Goal: Task Accomplishment & Management: Use online tool/utility

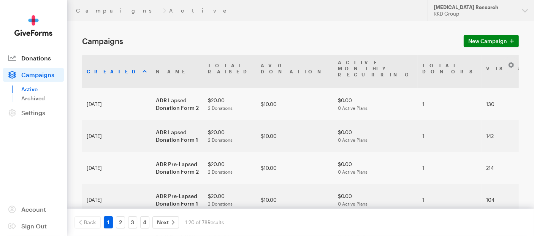
click at [46, 61] on span "Donations" at bounding box center [36, 57] width 30 height 7
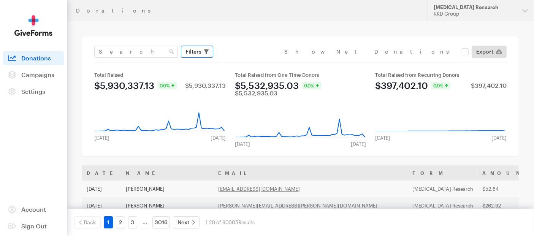
click at [197, 53] on span "Filters" at bounding box center [194, 51] width 16 height 9
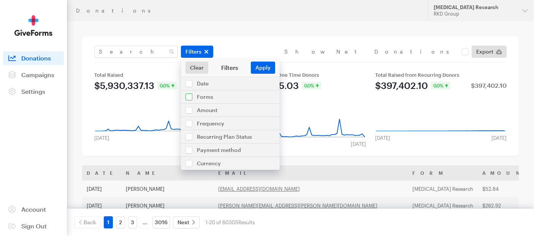
click at [190, 99] on input "checkbox" at bounding box center [230, 97] width 99 height 13
checkbox input "true"
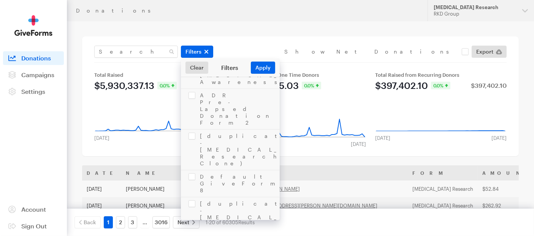
scroll to position [1039, 0]
checkbox input "true"
click at [188, 83] on input "checkbox" at bounding box center [230, 83] width 99 height 13
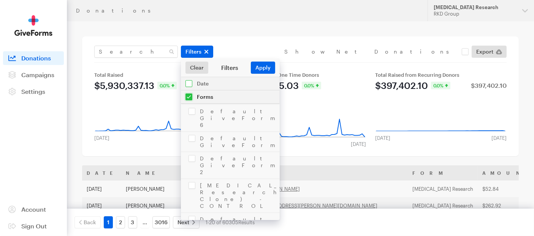
checkbox input "true"
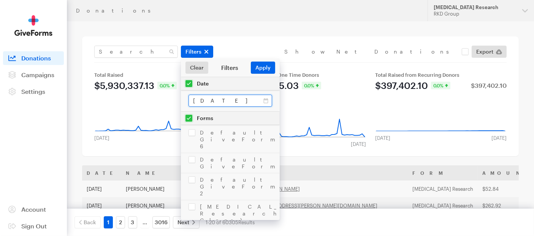
click at [217, 101] on input "Sep 09, 2025 - Oct 06, 2025" at bounding box center [231, 101] width 84 height 12
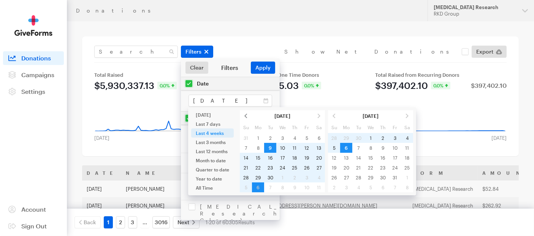
click at [243, 117] on span at bounding box center [246, 116] width 12 height 10
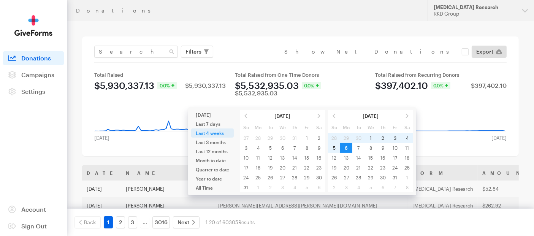
click at [243, 117] on span at bounding box center [246, 116] width 12 height 10
click at [243, 116] on span at bounding box center [246, 116] width 12 height 10
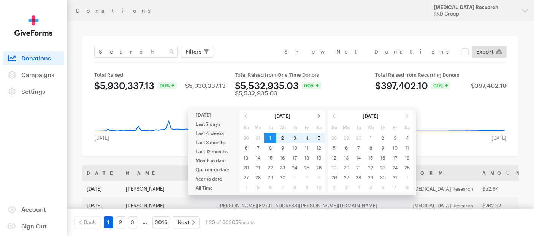
click at [316, 116] on span at bounding box center [319, 116] width 12 height 10
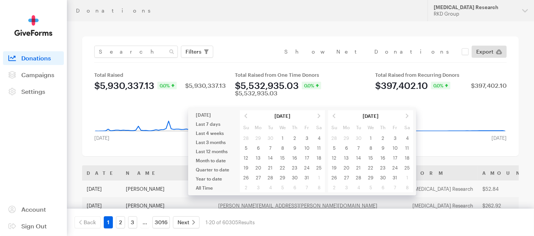
click at [316, 116] on span at bounding box center [319, 116] width 12 height 10
click at [244, 115] on span at bounding box center [246, 116] width 12 height 10
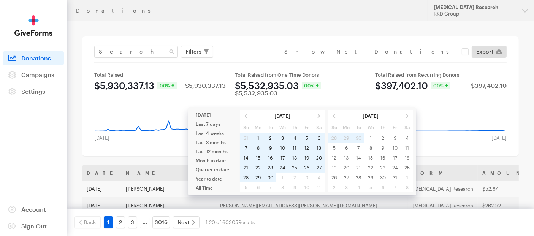
type input "[DATE] - [DATE]"
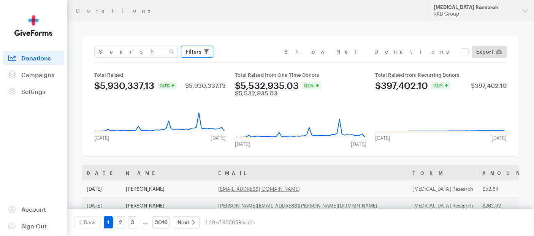
click at [197, 54] on span "Filters" at bounding box center [194, 51] width 16 height 9
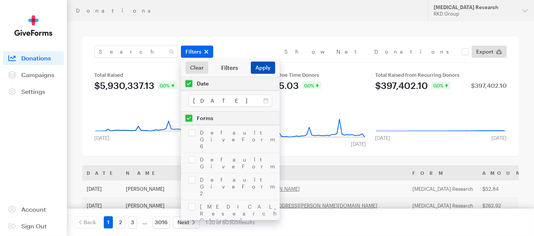
click at [266, 67] on button "Apply" at bounding box center [263, 68] width 24 height 12
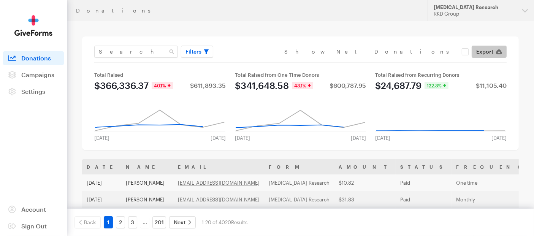
click at [492, 51] on span "Export" at bounding box center [484, 51] width 17 height 9
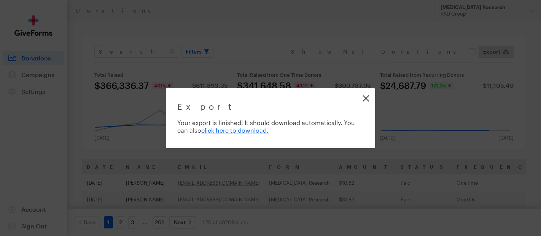
click at [370, 100] on link "Close" at bounding box center [365, 98] width 17 height 17
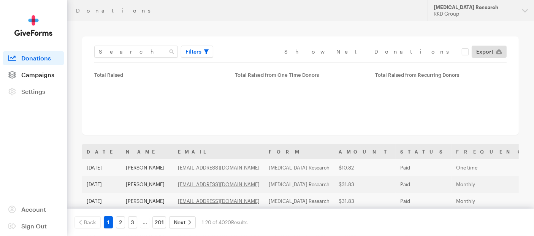
click at [38, 78] on link "Campaigns" at bounding box center [33, 75] width 61 height 14
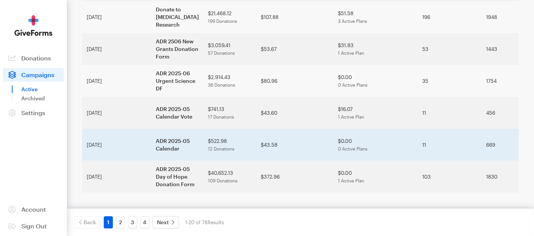
scroll to position [643, 0]
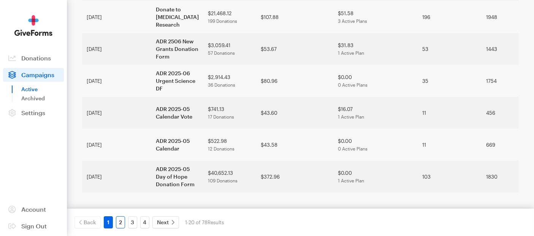
click at [120, 226] on link "2" at bounding box center [120, 222] width 9 height 12
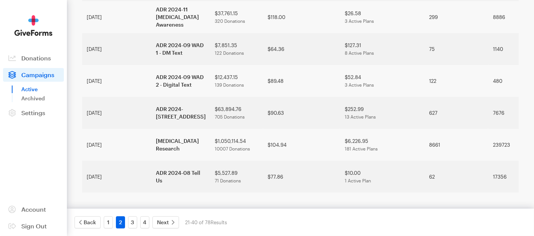
scroll to position [573, 0]
click at [133, 225] on link "3" at bounding box center [132, 222] width 9 height 12
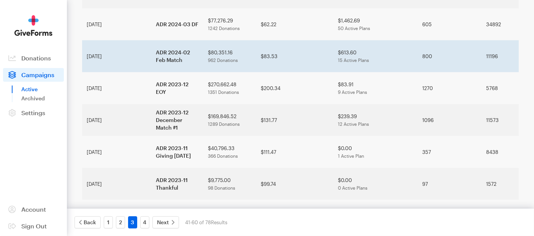
scroll to position [521, 0]
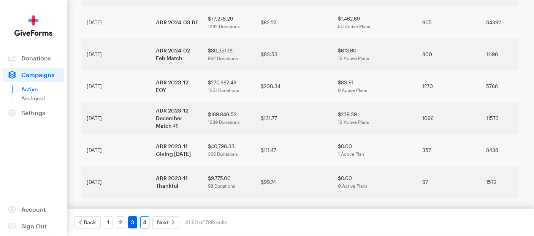
click at [144, 224] on link "4" at bounding box center [144, 222] width 9 height 12
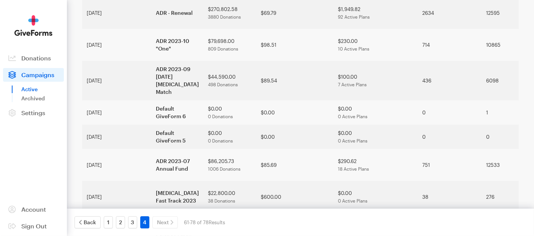
scroll to position [338, 0]
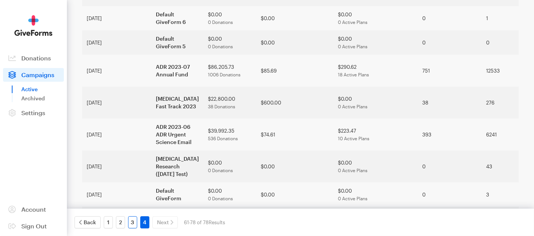
click at [132, 223] on link "3" at bounding box center [132, 222] width 9 height 12
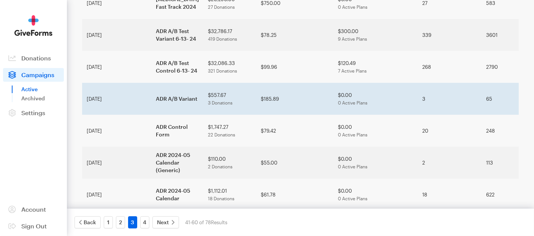
scroll to position [226, 0]
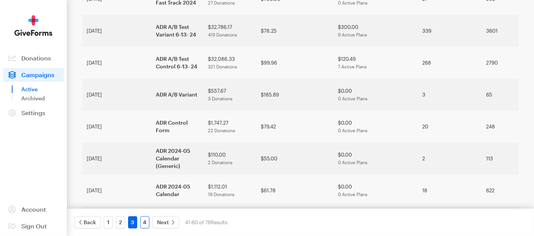
click at [143, 222] on link "4" at bounding box center [144, 222] width 9 height 12
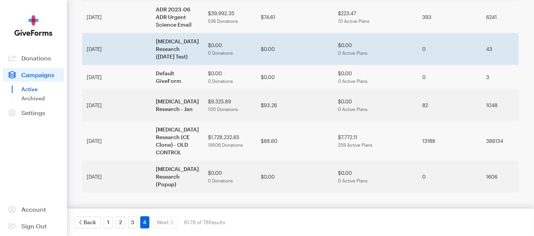
scroll to position [488, 0]
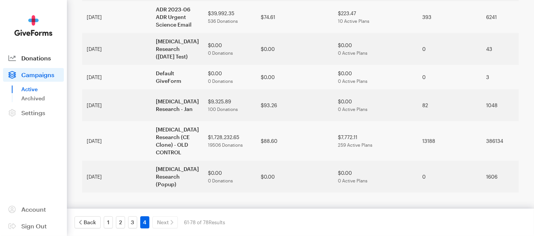
click at [40, 55] on span "Donations" at bounding box center [36, 57] width 30 height 7
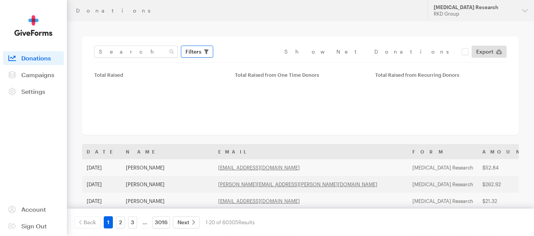
click at [200, 46] on button "Filters" at bounding box center [197, 52] width 32 height 12
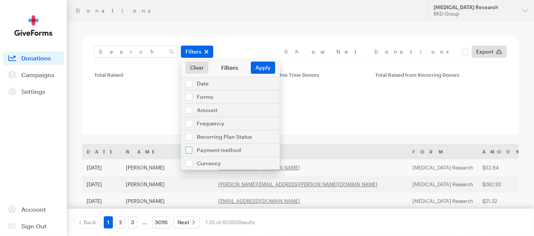
scroll to position [42, 0]
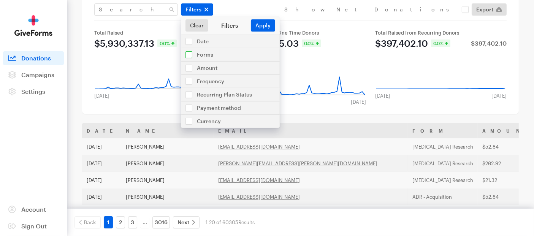
click at [193, 54] on input "checkbox" at bounding box center [230, 54] width 99 height 13
checkbox input "true"
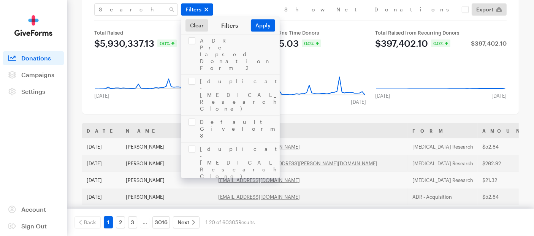
scroll to position [1014, 0]
checkbox input "true"
click at [257, 22] on button "Apply" at bounding box center [263, 25] width 24 height 12
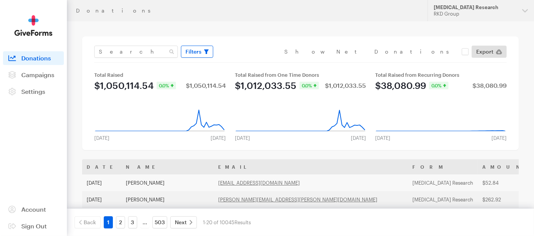
click at [195, 51] on span "Filters" at bounding box center [194, 51] width 16 height 9
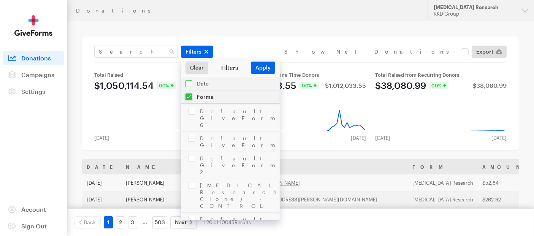
click at [191, 81] on input "checkbox" at bounding box center [230, 83] width 99 height 13
checkbox input "true"
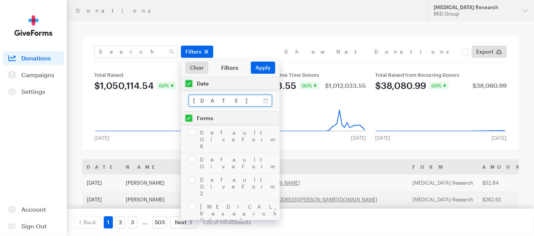
click at [216, 97] on input "Sep 09, 2025 - Oct 06, 2025" at bounding box center [231, 101] width 84 height 12
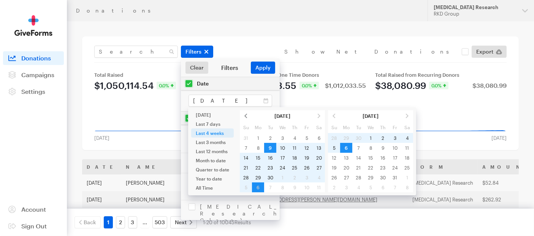
click at [244, 116] on span at bounding box center [246, 116] width 12 height 10
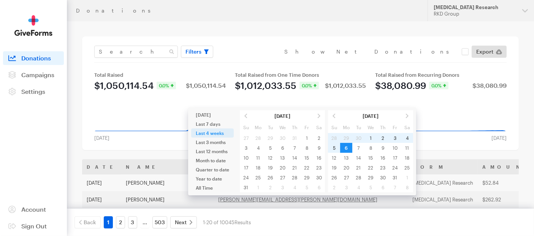
click at [244, 116] on span at bounding box center [246, 116] width 12 height 10
click at [244, 115] on span at bounding box center [246, 116] width 12 height 10
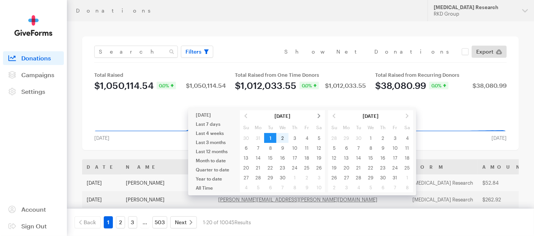
click at [317, 117] on span at bounding box center [319, 116] width 12 height 10
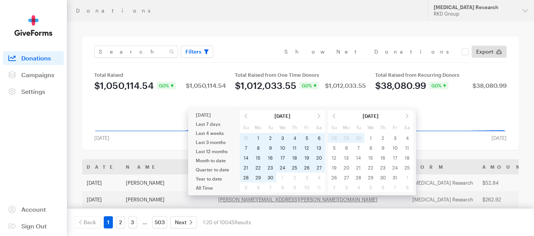
type input "[DATE] - [DATE]"
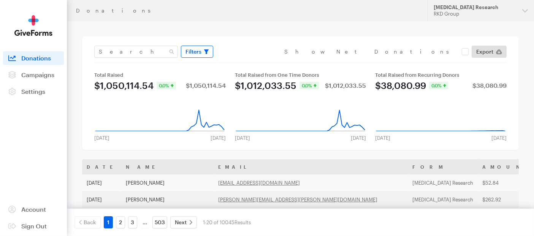
click at [197, 51] on span "Filters" at bounding box center [194, 51] width 16 height 9
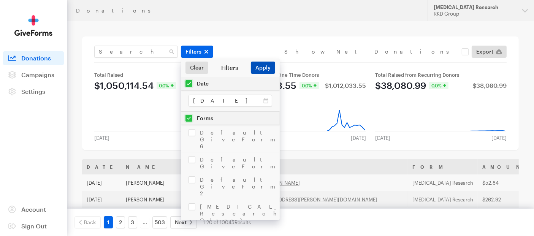
click at [267, 69] on button "Apply" at bounding box center [263, 68] width 24 height 12
